Goal: Find contact information: Obtain details needed to contact an individual or organization

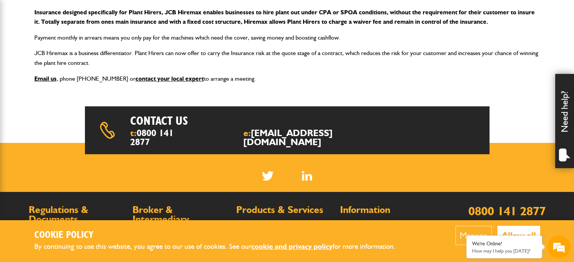
scroll to position [175, 0]
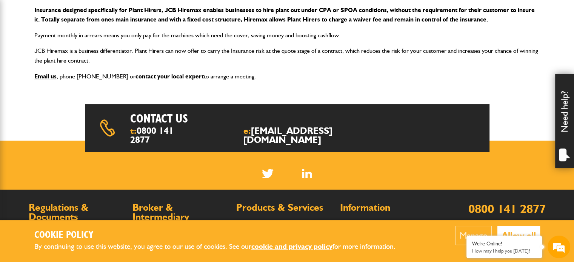
click at [164, 78] on link "contact your local expert" at bounding box center [169, 76] width 68 height 7
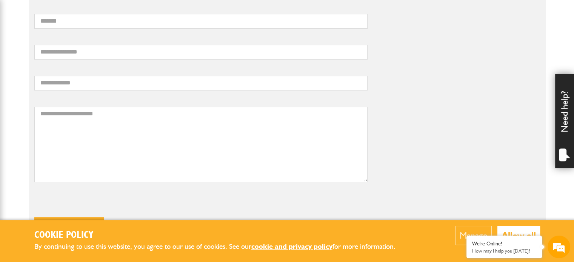
scroll to position [202, 0]
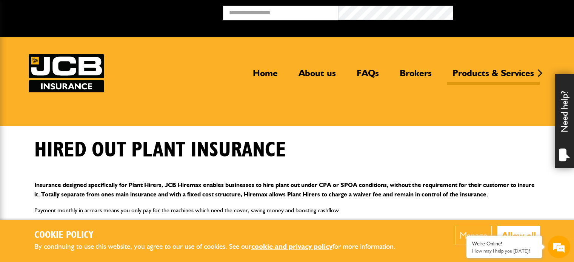
scroll to position [174, 0]
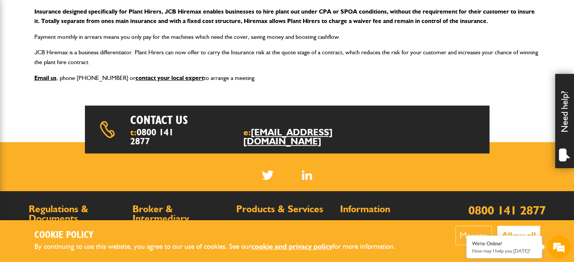
click at [284, 133] on link "[EMAIL_ADDRESS][DOMAIN_NAME]" at bounding box center [287, 137] width 89 height 20
drag, startPoint x: 359, startPoint y: 130, endPoint x: 272, endPoint y: 131, distance: 87.6
click at [272, 131] on div "Contact us t: 0800 141 2877 e: insurance@jcb.com" at bounding box center [287, 130] width 405 height 48
copy link "[EMAIL_ADDRESS][DOMAIN_NAME]"
